Goal: Information Seeking & Learning: Learn about a topic

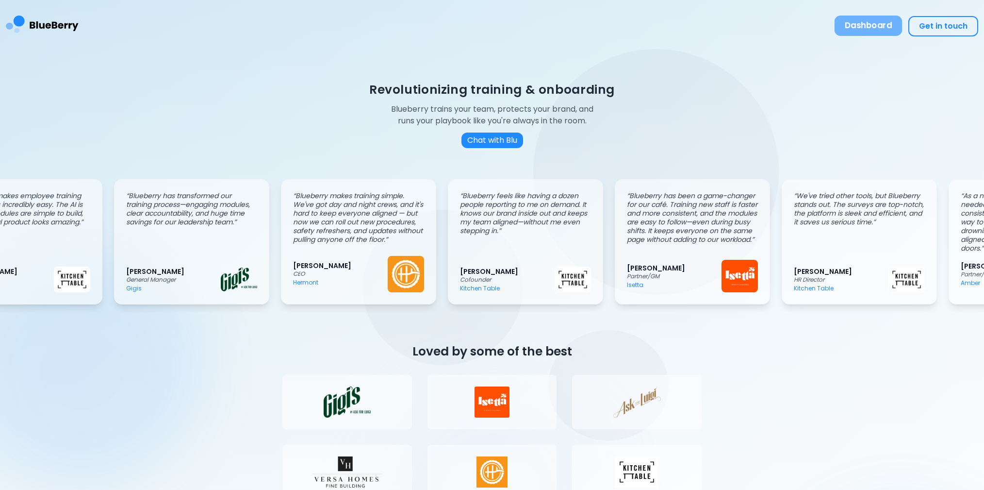
scroll to position [0, 63]
click at [880, 27] on button "Dashboard" at bounding box center [868, 26] width 68 height 20
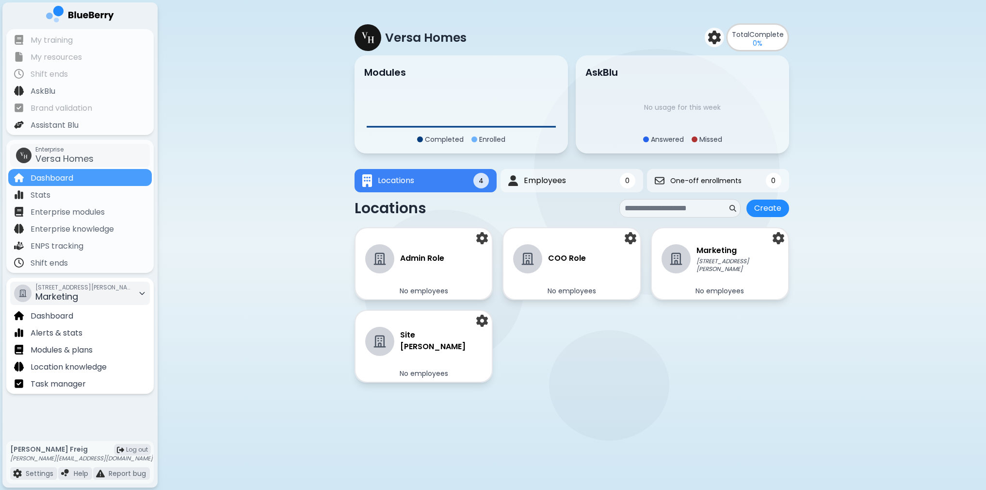
click at [120, 293] on div "[STREET_ADDRESS][PERSON_NAME] Marketing" at bounding box center [80, 292] width 140 height 23
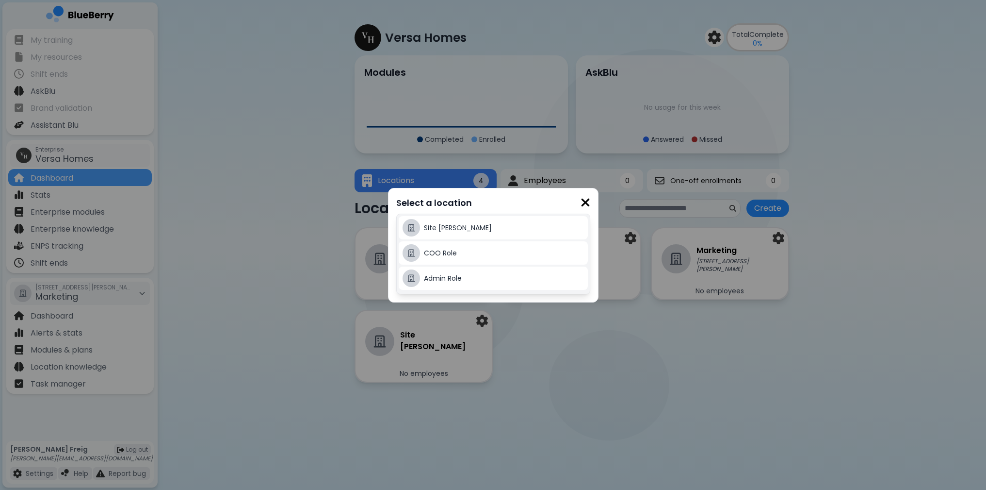
click at [438, 278] on span "Admin Role" at bounding box center [443, 278] width 38 height 10
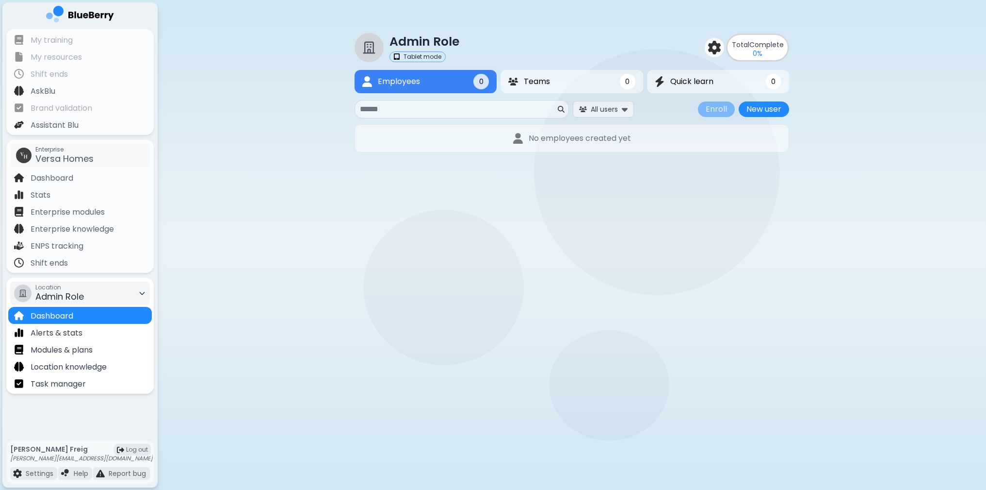
click at [98, 294] on div "Location Admin Role" at bounding box center [80, 292] width 140 height 23
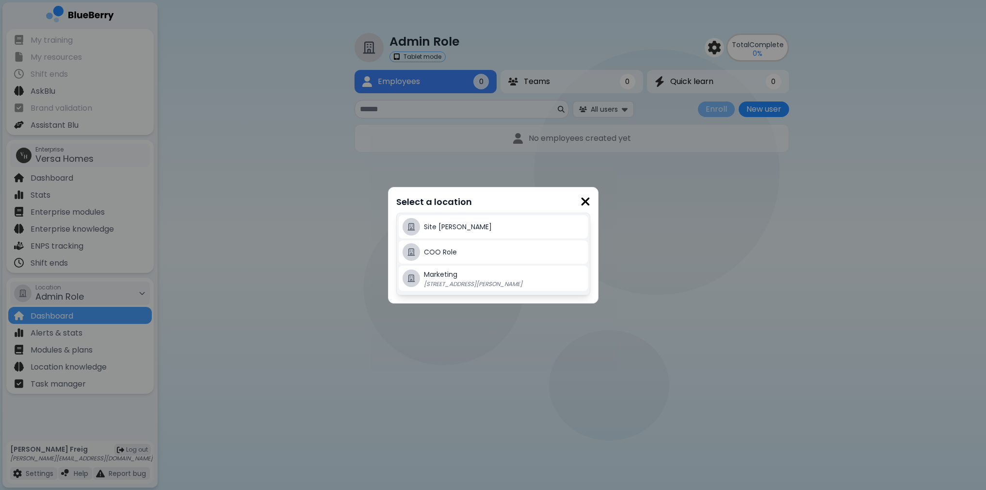
drag, startPoint x: 450, startPoint y: 278, endPoint x: 490, endPoint y: 276, distance: 40.3
click at [450, 278] on span "Marketing" at bounding box center [440, 274] width 33 height 10
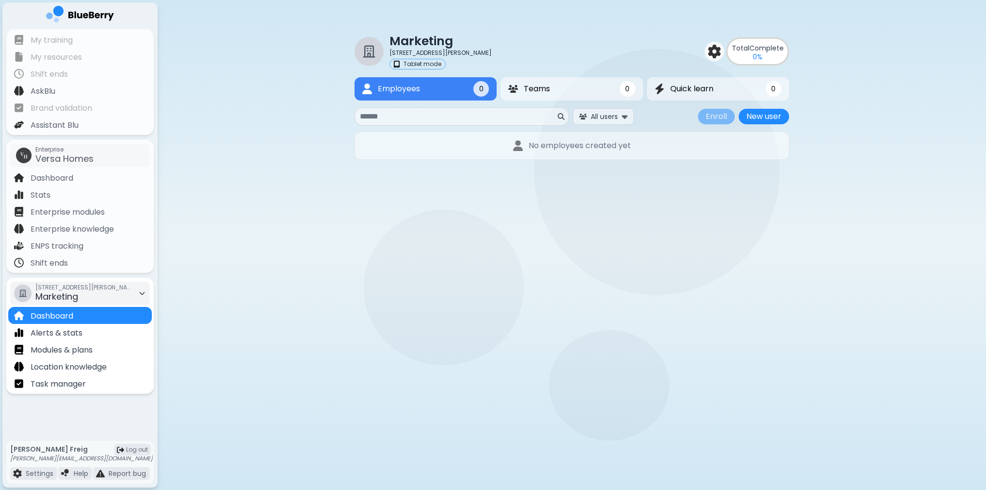
click at [74, 295] on span "Marketing" at bounding box center [56, 296] width 43 height 12
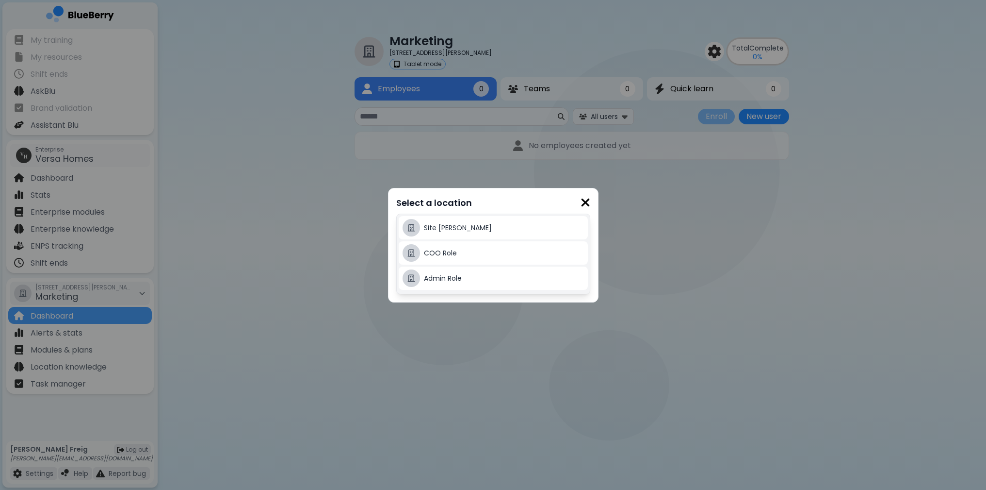
click at [453, 258] on div "COO Role" at bounding box center [504, 253] width 160 height 12
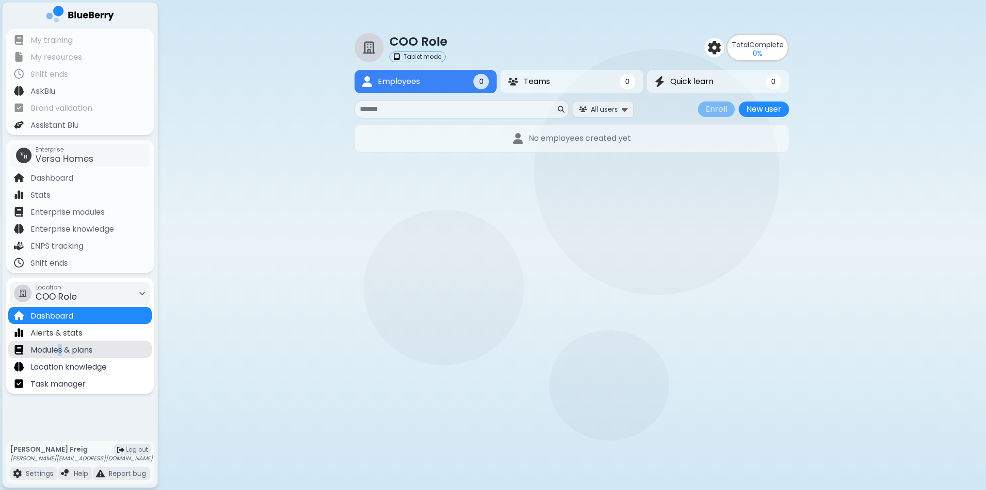
click at [62, 353] on p "Modules & plans" at bounding box center [62, 350] width 62 height 12
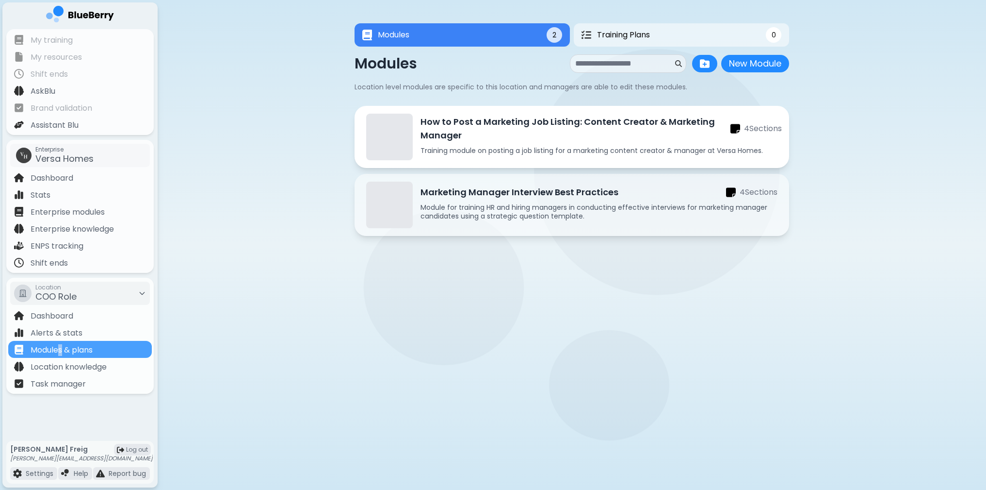
click at [572, 138] on p "How to Post a Marketing Job Listing: Content Creator & Marketing Manager" at bounding box center [576, 128] width 310 height 27
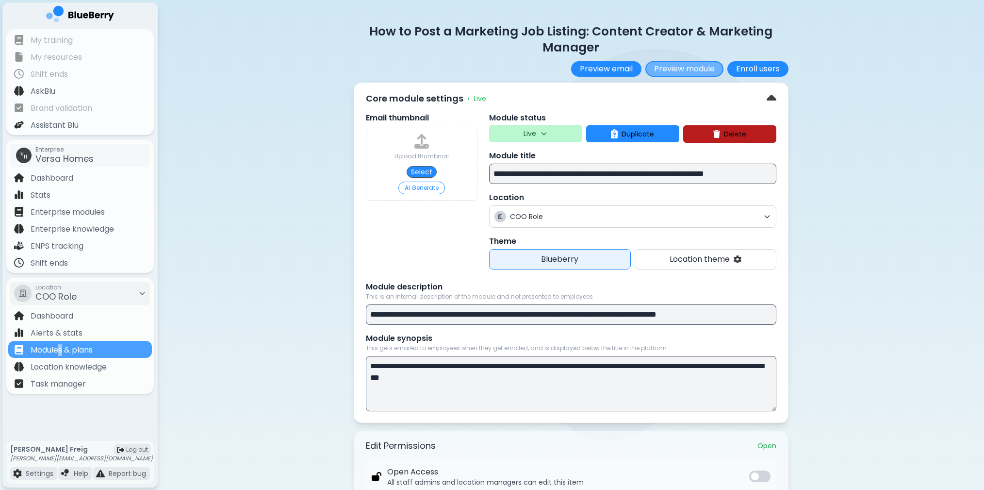
click at [688, 66] on button "Preview module" at bounding box center [684, 69] width 78 height 16
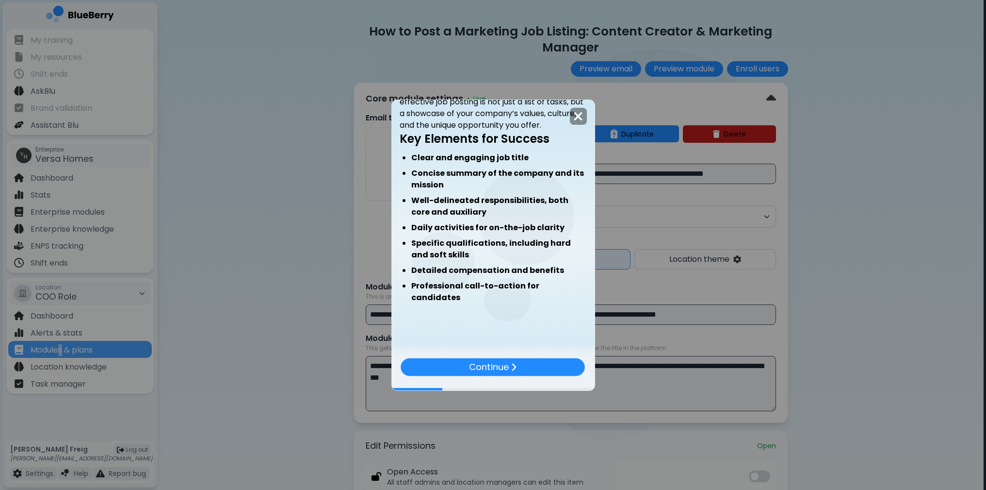
scroll to position [82, 0]
click at [506, 367] on p "Continue" at bounding box center [489, 367] width 40 height 14
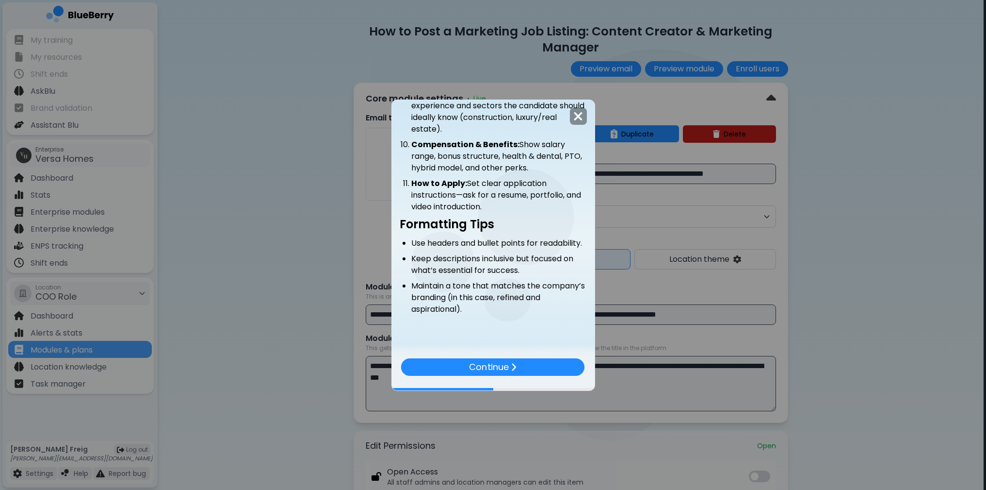
scroll to position [540, 0]
click at [504, 370] on p "Continue" at bounding box center [489, 367] width 40 height 14
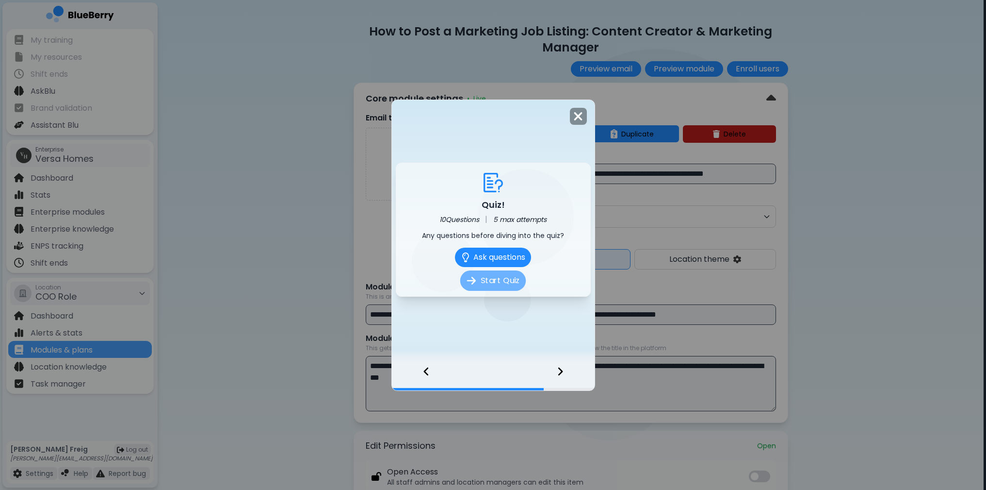
click at [487, 284] on button "Start Quiz" at bounding box center [492, 280] width 65 height 20
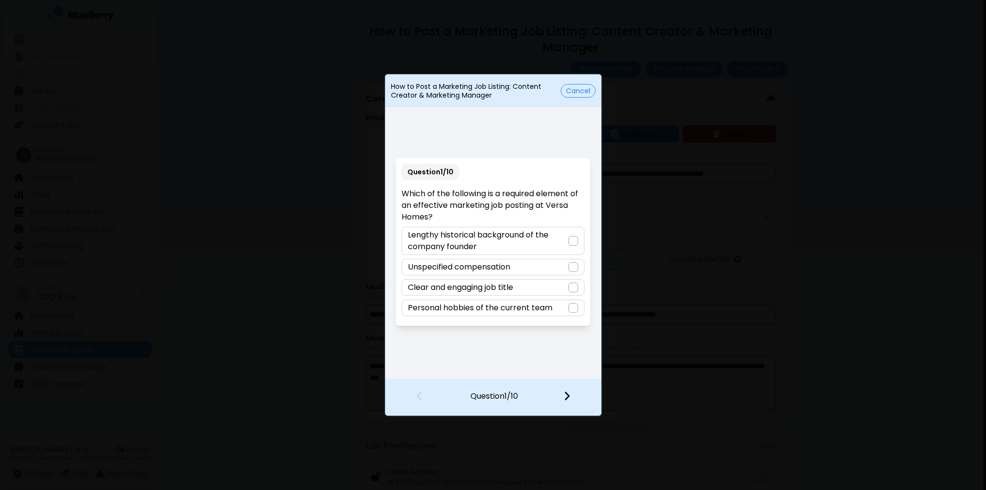
drag, startPoint x: 577, startPoint y: 241, endPoint x: 576, endPoint y: 272, distance: 31.1
click at [577, 241] on div at bounding box center [574, 241] width 10 height 10
drag, startPoint x: 569, startPoint y: 393, endPoint x: 567, endPoint y: 372, distance: 21.9
click at [569, 393] on img at bounding box center [567, 395] width 7 height 11
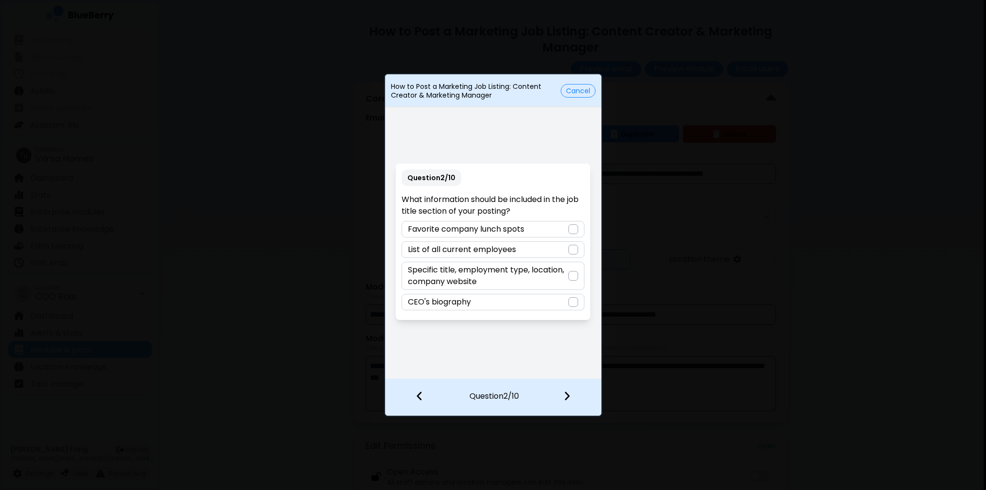
drag, startPoint x: 573, startPoint y: 275, endPoint x: 574, endPoint y: 295, distance: 20.4
click at [573, 276] on div at bounding box center [574, 276] width 10 height 10
click at [568, 397] on img at bounding box center [567, 395] width 7 height 11
drag, startPoint x: 571, startPoint y: 244, endPoint x: 564, endPoint y: 343, distance: 99.7
click at [571, 245] on div at bounding box center [574, 250] width 10 height 10
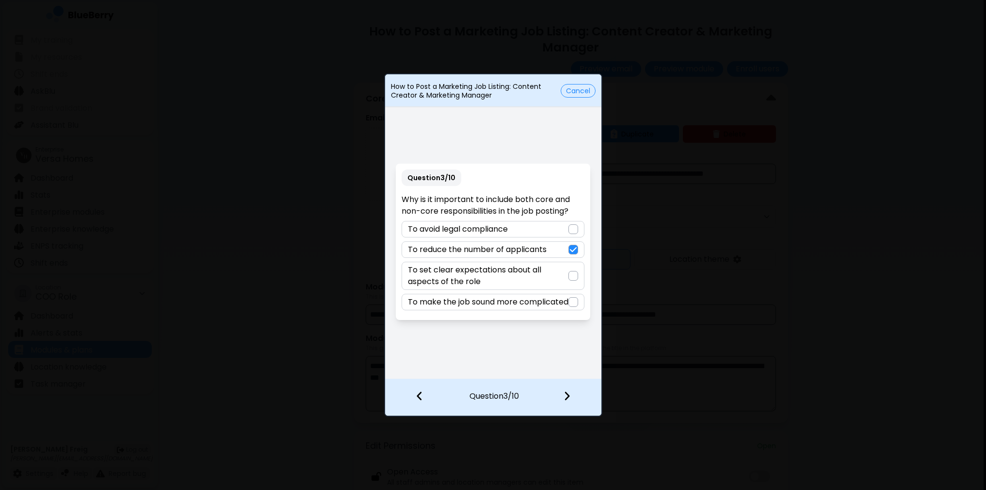
click at [567, 398] on img at bounding box center [567, 395] width 7 height 11
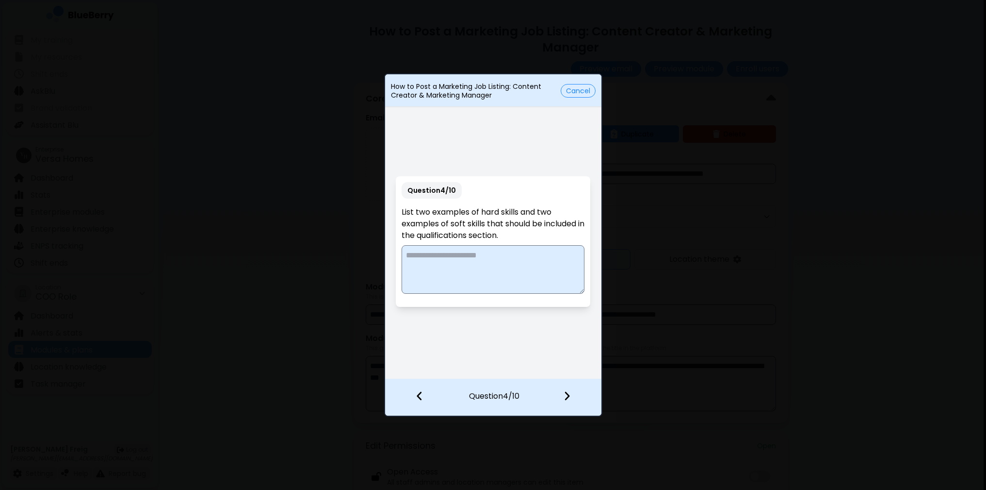
click at [478, 274] on textarea at bounding box center [493, 269] width 183 height 49
type textarea "***"
drag, startPoint x: 562, startPoint y: 389, endPoint x: 570, endPoint y: 399, distance: 12.4
click at [570, 399] on img at bounding box center [567, 395] width 7 height 11
click at [577, 88] on button "Cancel" at bounding box center [578, 91] width 35 height 14
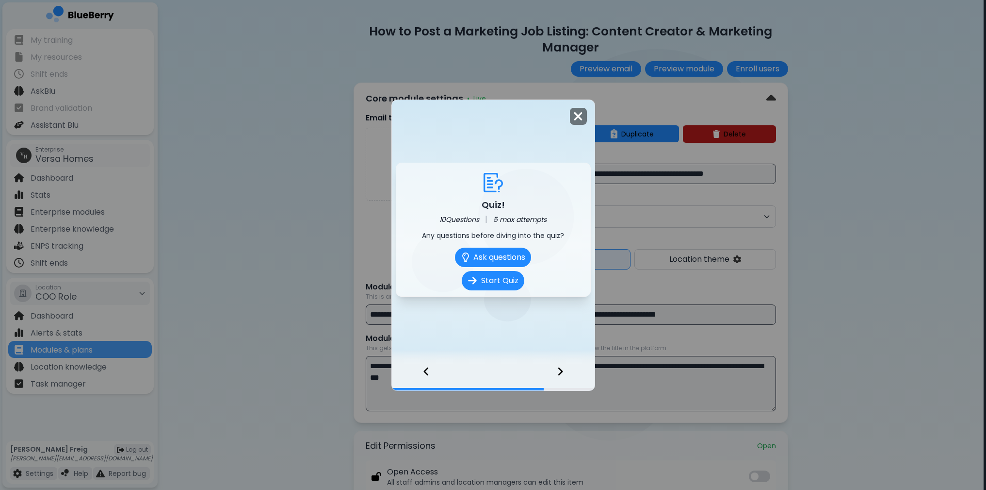
click at [578, 116] on img at bounding box center [578, 116] width 10 height 13
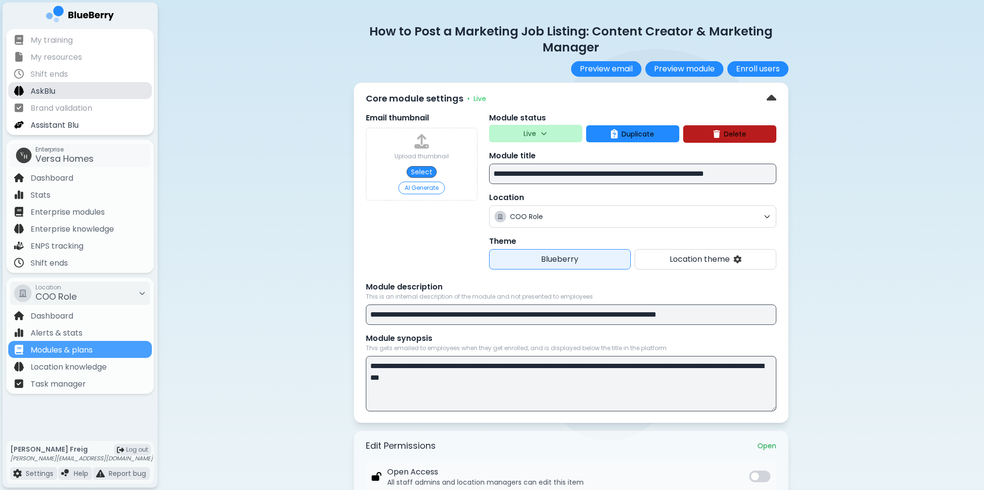
click at [34, 92] on p "AskBlu" at bounding box center [43, 91] width 25 height 12
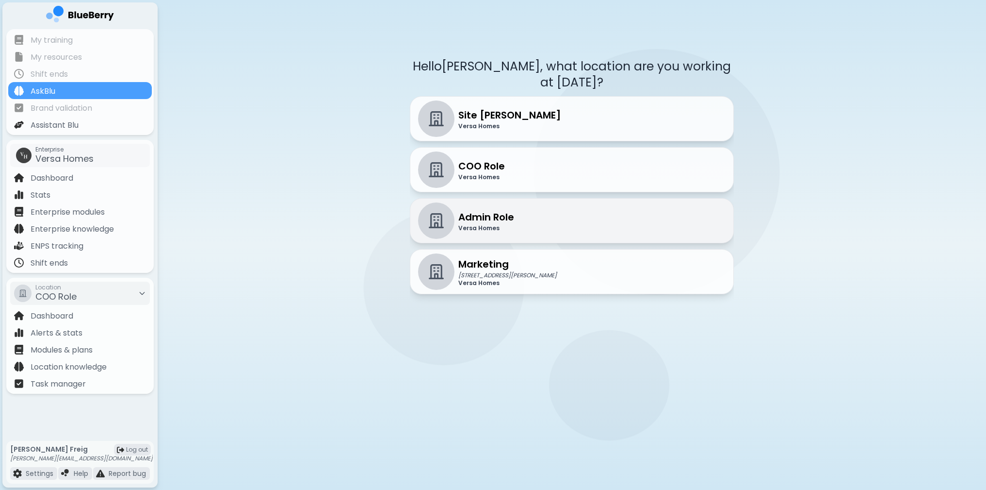
click at [480, 217] on div "Admin Role Versa Homes" at bounding box center [466, 220] width 96 height 36
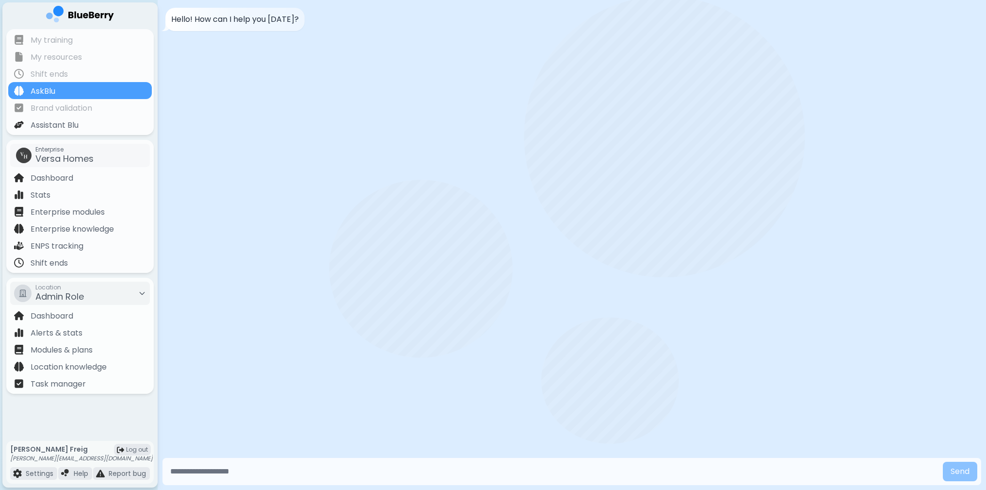
click at [246, 473] on input "text" at bounding box center [552, 470] width 773 height 19
type input "**********"
click at [960, 471] on button "Send" at bounding box center [960, 470] width 34 height 19
